Goal: Check status

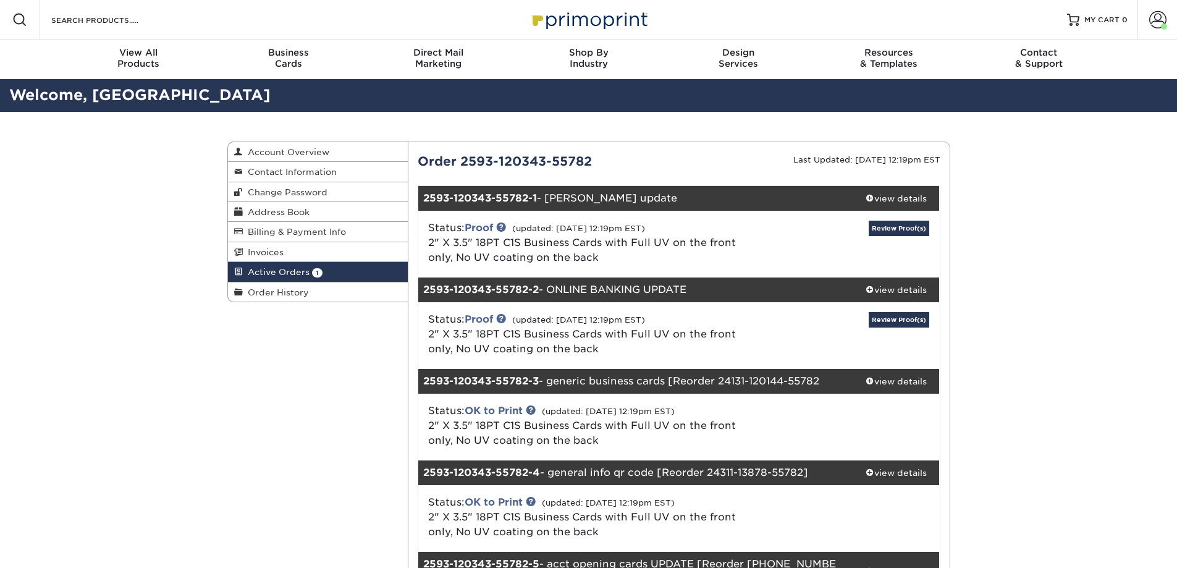
click at [894, 217] on div "Status: Proof (updated: [DATE] 12:19pm EST) 2" X 3.5" 18PT C1S Business Cards w…" at bounding box center [679, 244] width 540 height 67
click at [902, 228] on link "Review Proof(s)" at bounding box center [899, 228] width 61 height 15
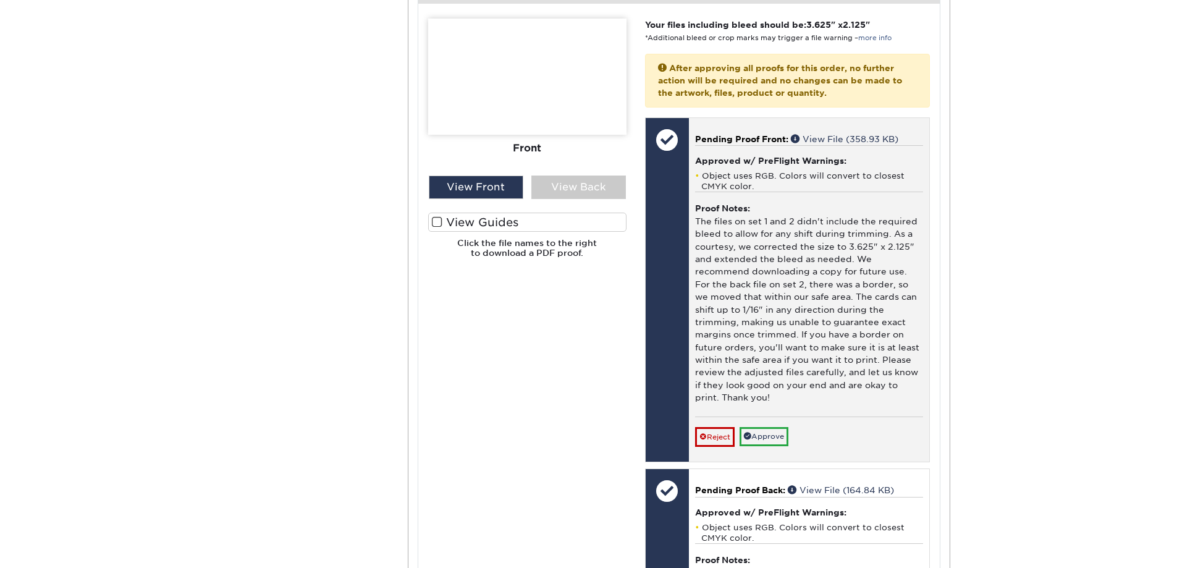
scroll to position [556, 0]
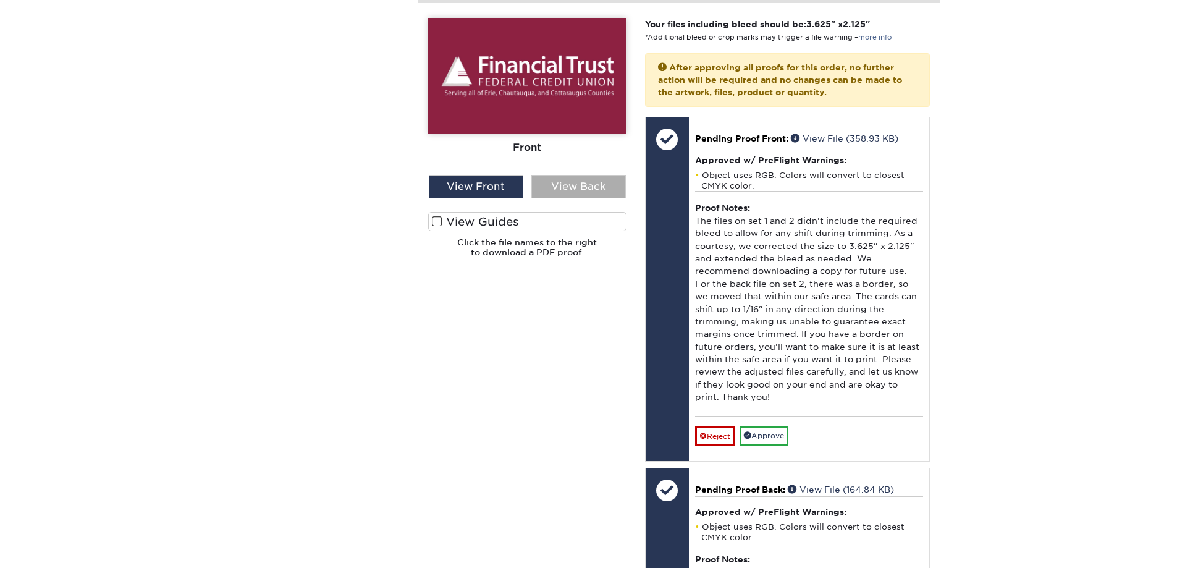
click at [556, 175] on div "View Back" at bounding box center [578, 186] width 95 height 23
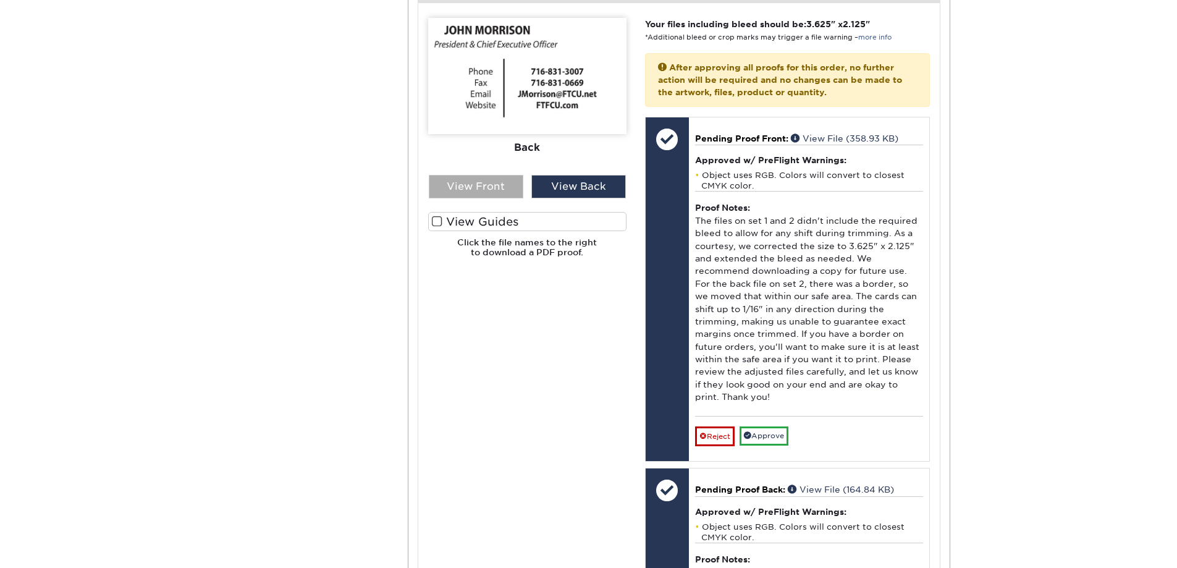
click at [495, 175] on div "View Front" at bounding box center [476, 186] width 95 height 23
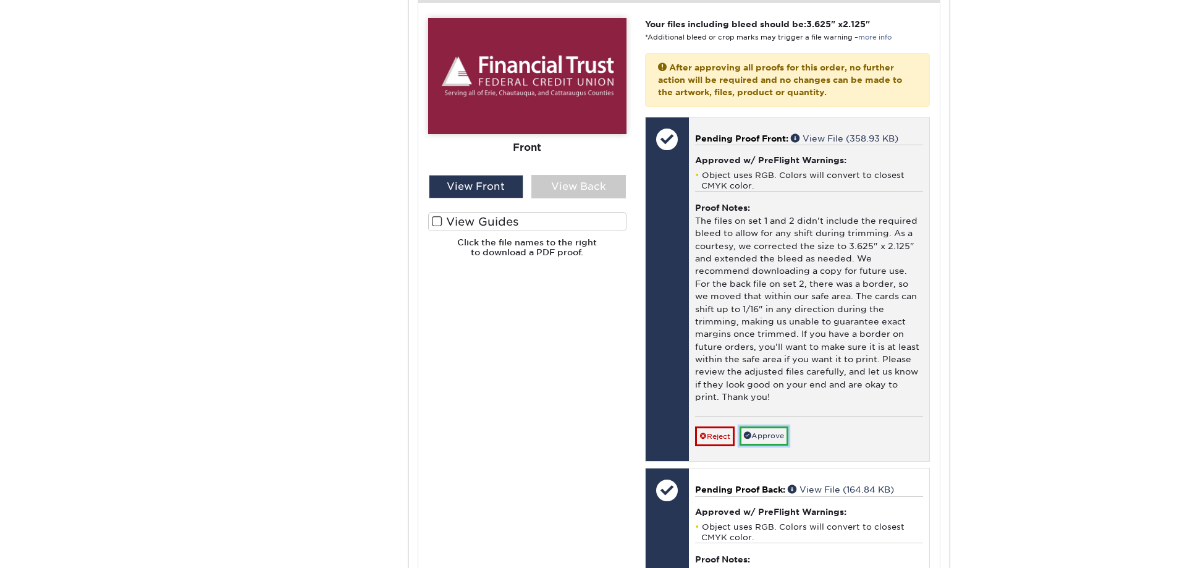
click at [777, 426] on link "Approve" at bounding box center [763, 435] width 49 height 19
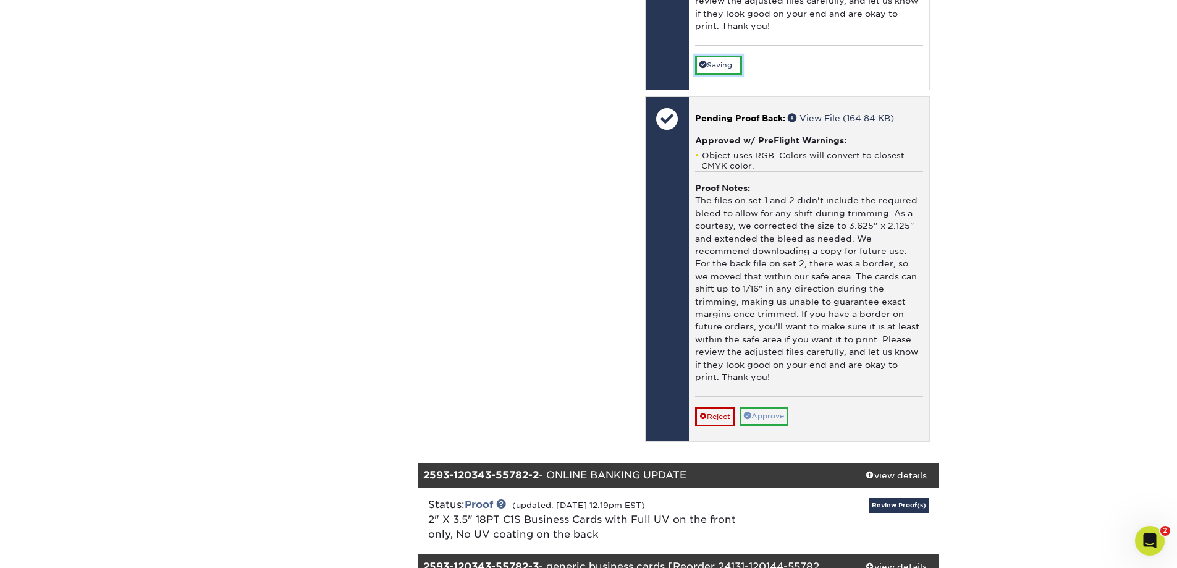
scroll to position [0, 0]
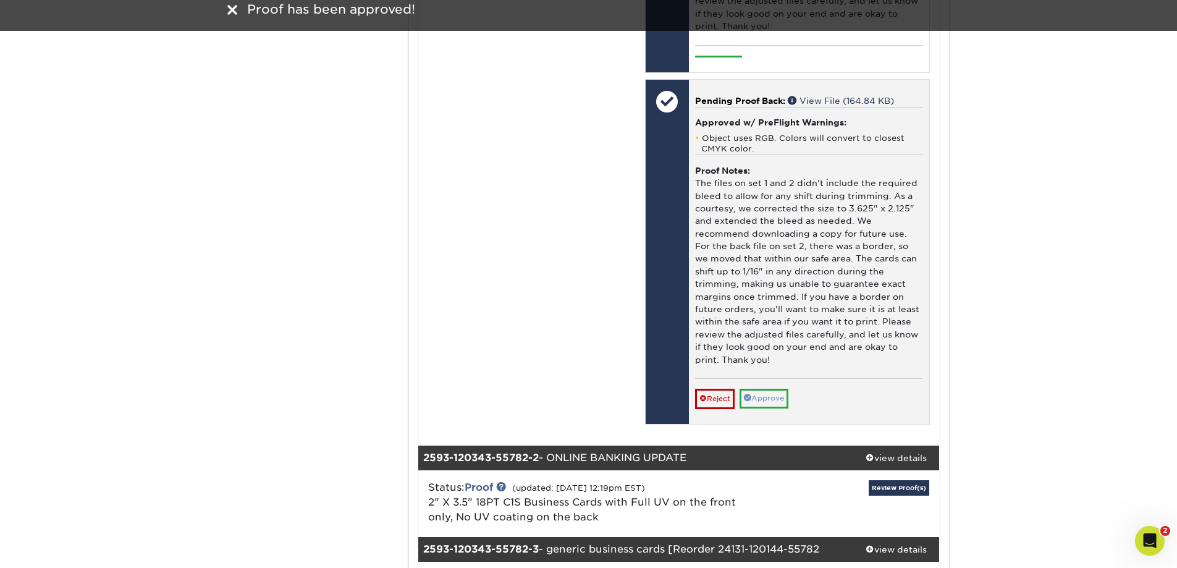
click at [772, 400] on div "Pending Proof Back: View File (164.84 KB) Approved w/ PreFlight Warnings: Objec…" at bounding box center [809, 252] width 240 height 344
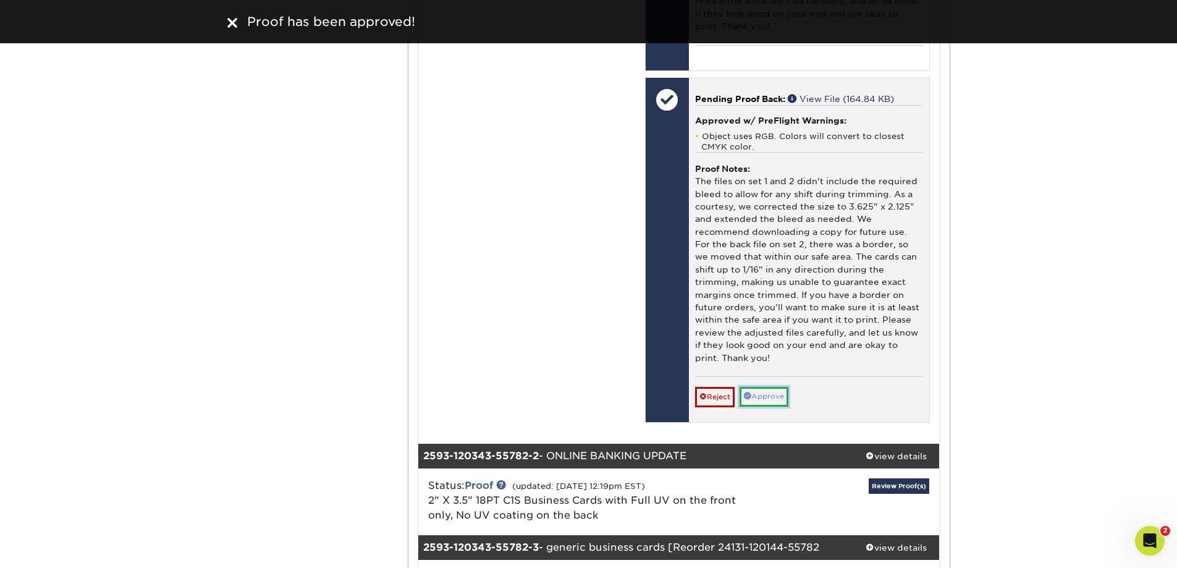
click at [770, 387] on link "Approve" at bounding box center [763, 396] width 49 height 19
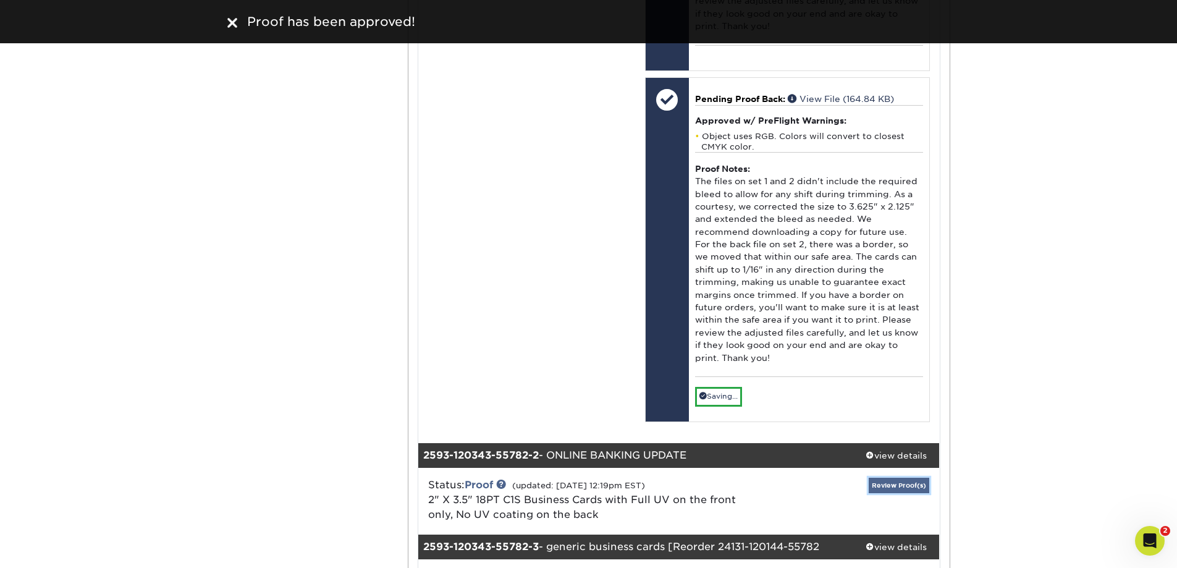
click at [907, 477] on link "Review Proof(s)" at bounding box center [899, 484] width 61 height 15
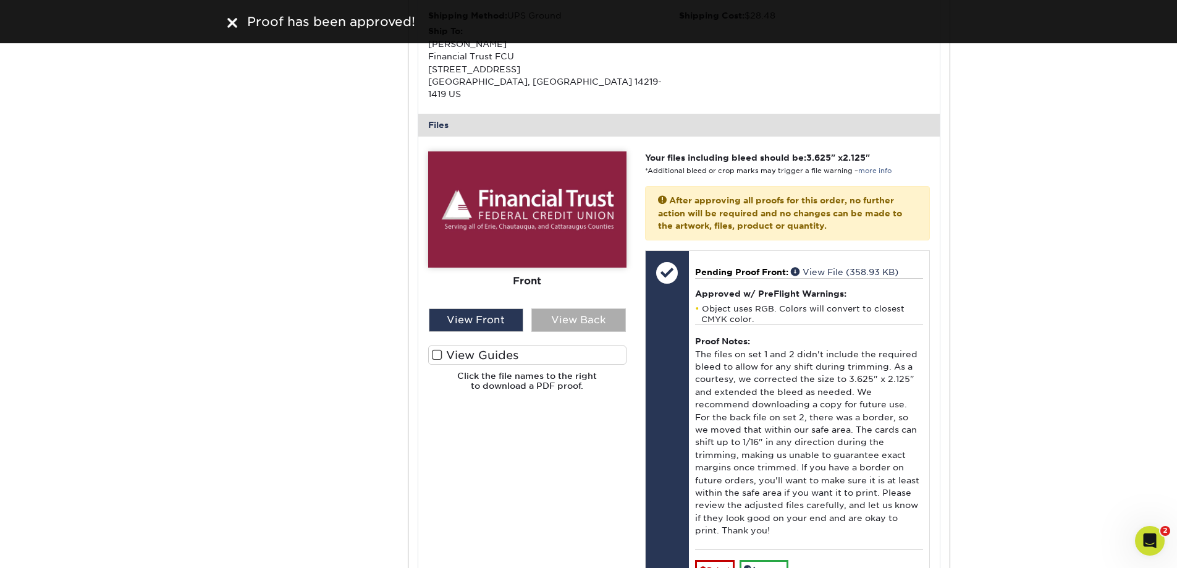
click at [570, 308] on div "View Back" at bounding box center [578, 319] width 95 height 23
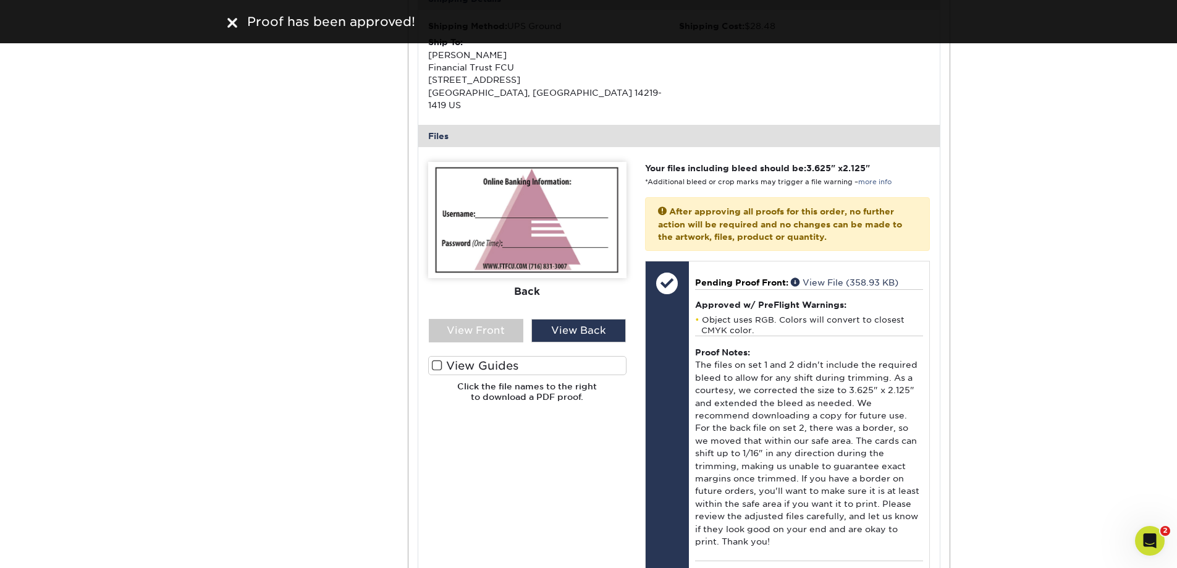
scroll to position [1587, 0]
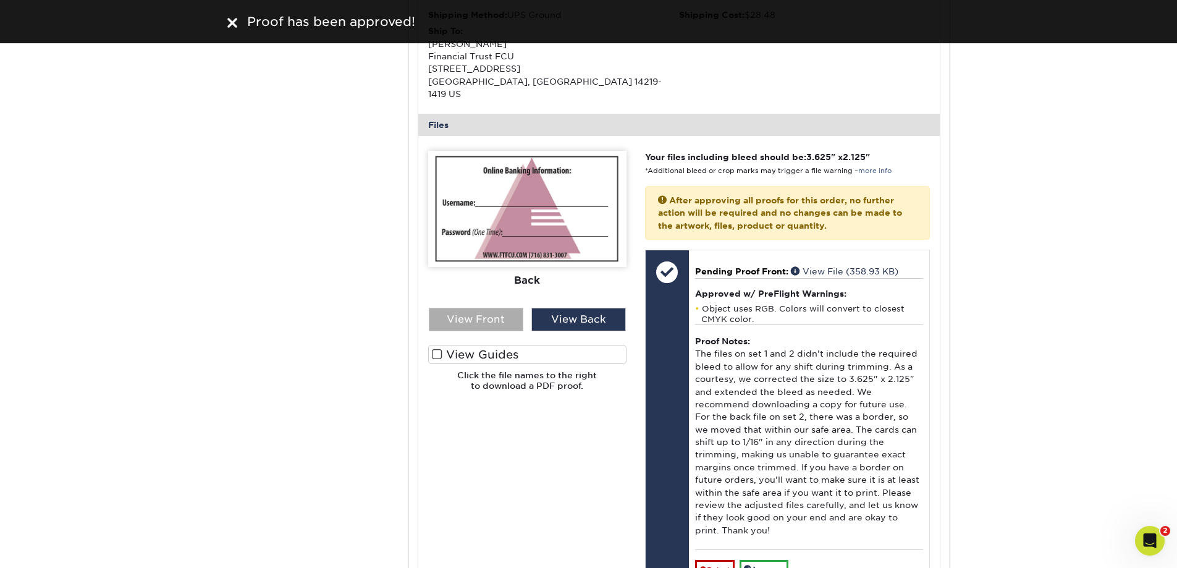
click at [490, 308] on div "View Front" at bounding box center [476, 319] width 95 height 23
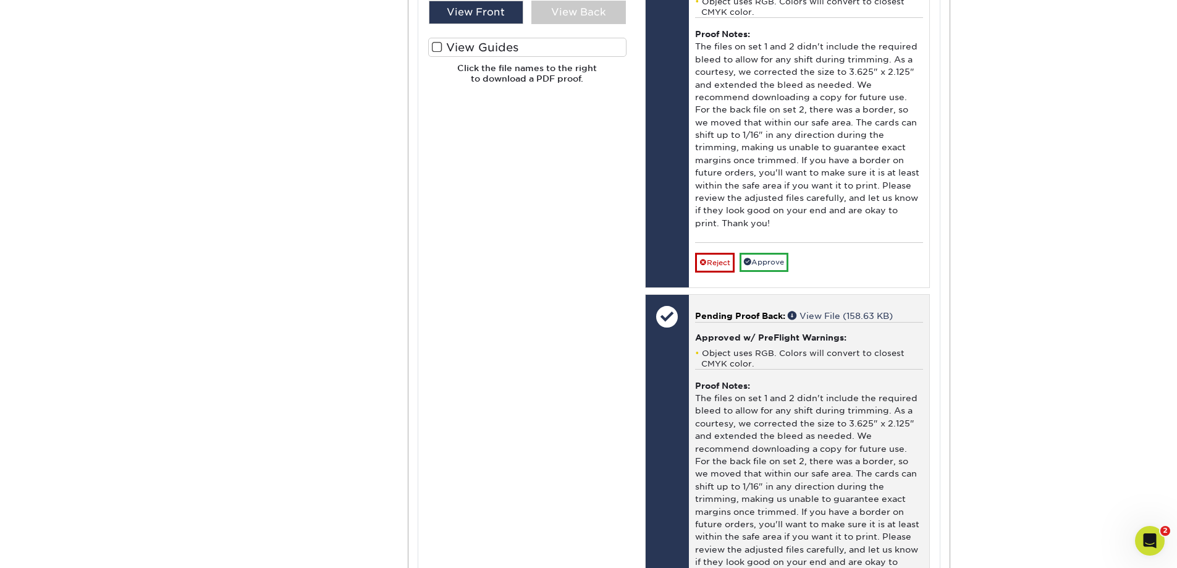
scroll to position [1896, 0]
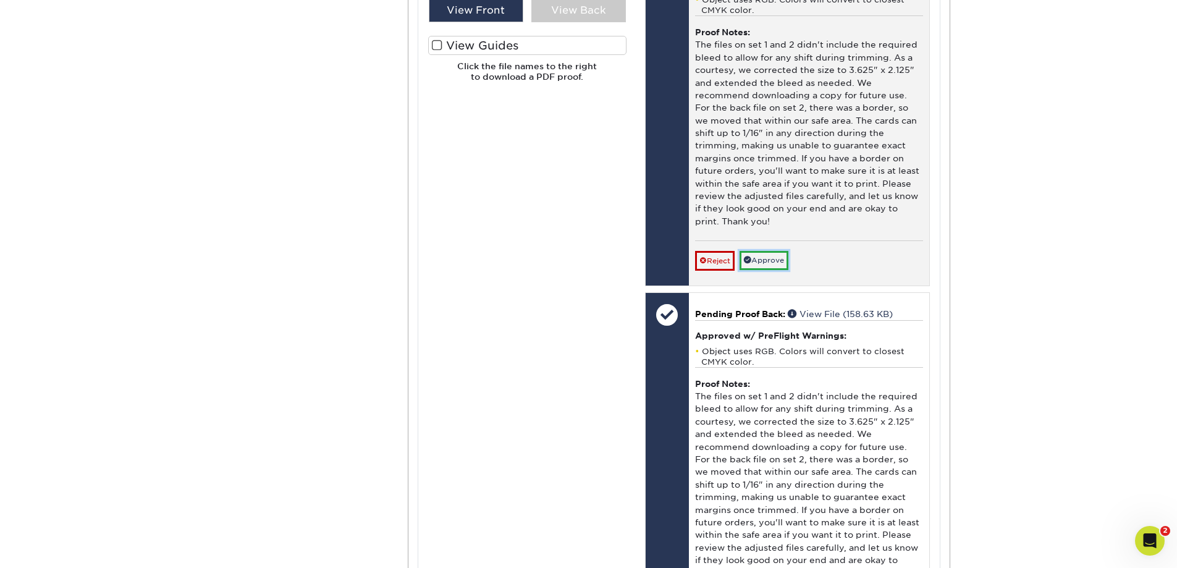
click at [770, 251] on link "Approve" at bounding box center [763, 260] width 49 height 19
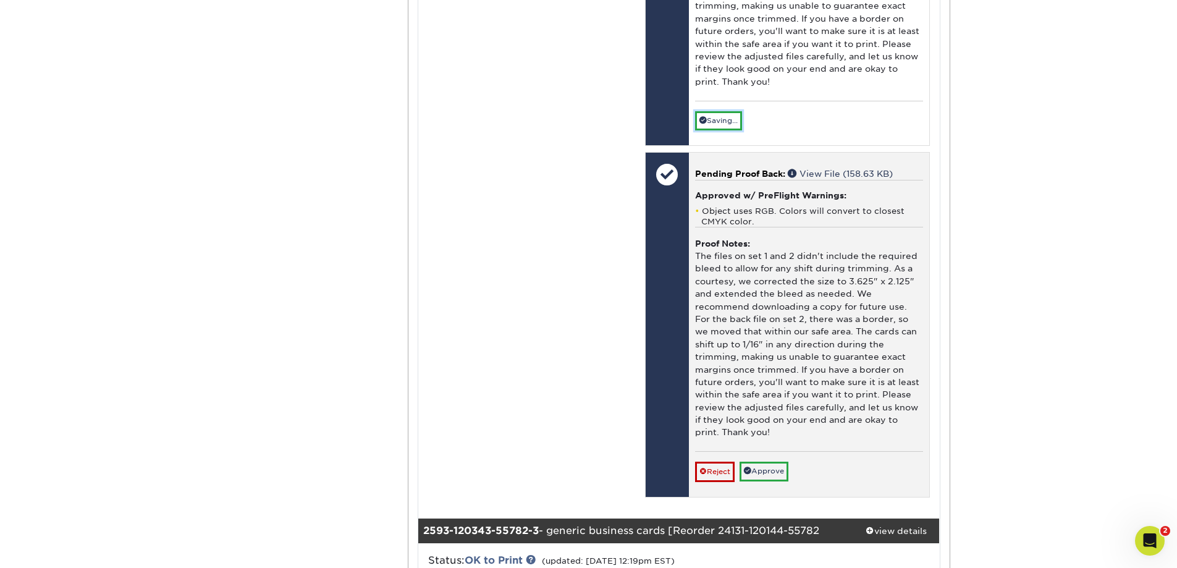
scroll to position [2143, 0]
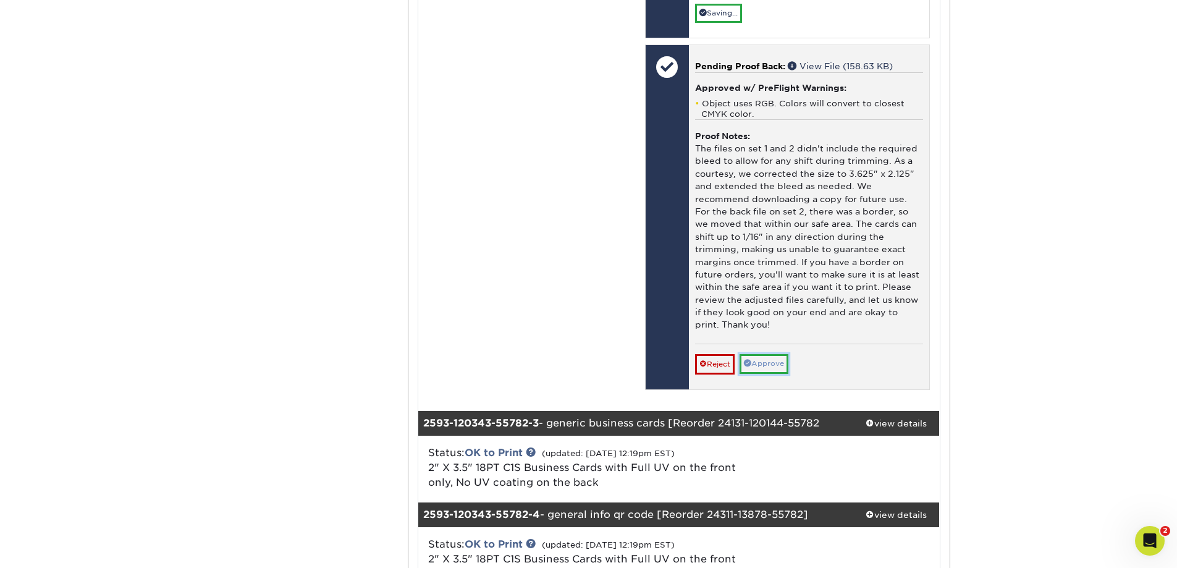
click at [774, 354] on link "Approve" at bounding box center [763, 363] width 49 height 19
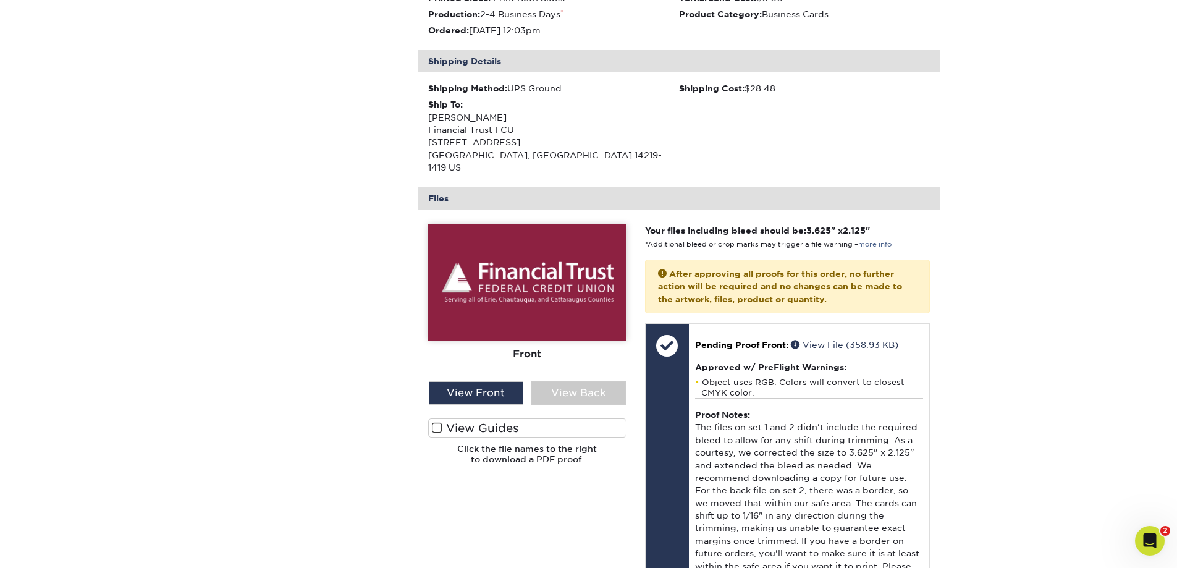
scroll to position [1483, 0]
